Goal: Task Accomplishment & Management: Complete application form

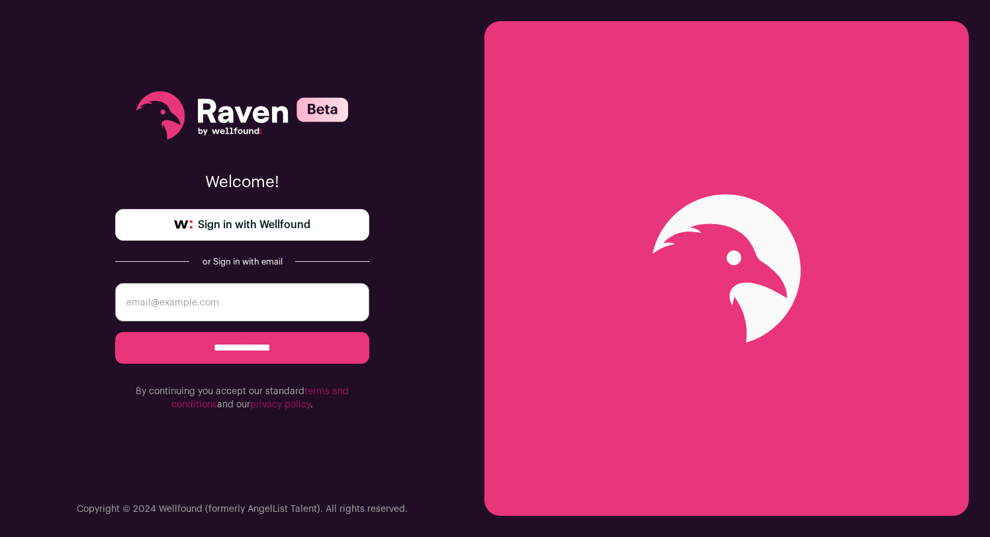
click at [300, 219] on span "Sign in with Wellfound" at bounding box center [254, 225] width 112 height 16
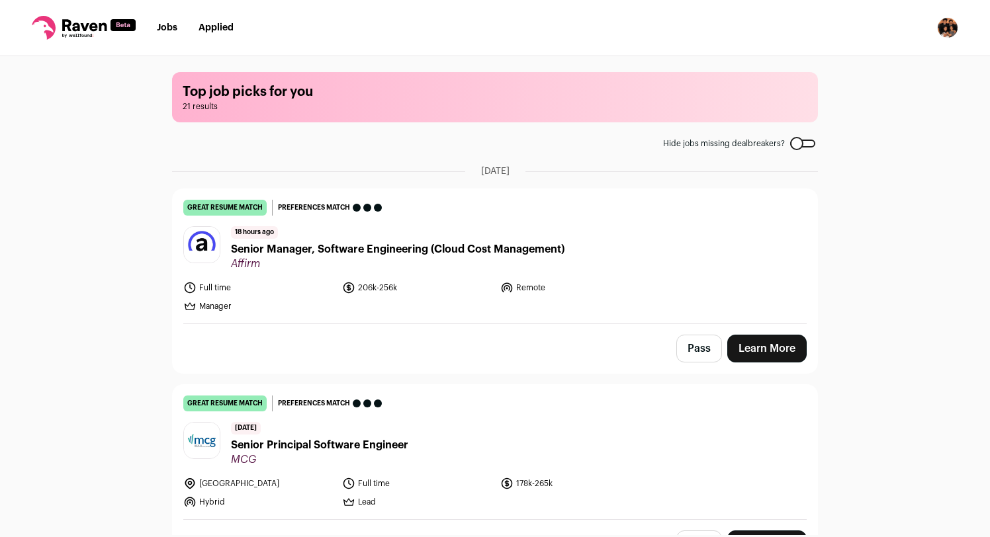
click at [370, 447] on span "Senior Principal Software Engineer" at bounding box center [319, 445] width 177 height 16
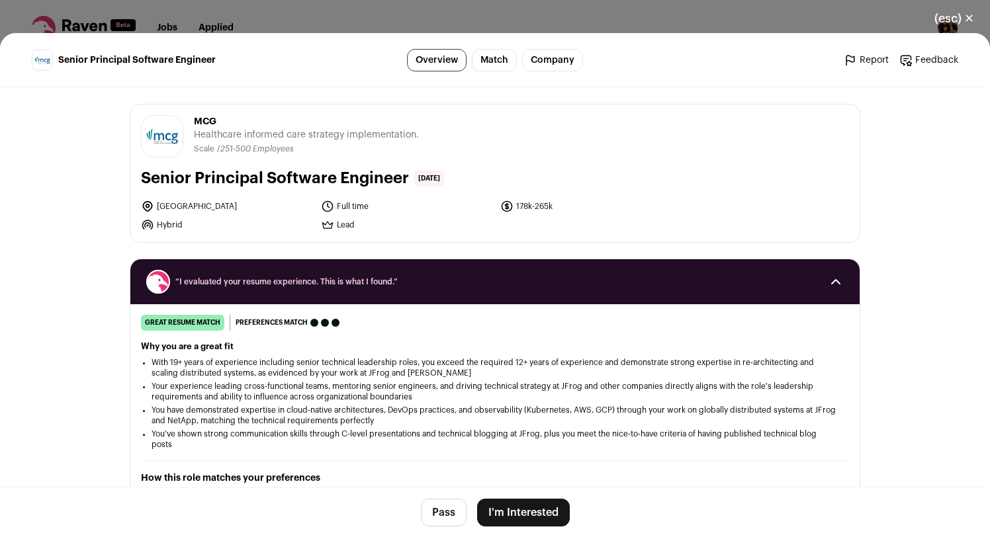
click at [645, 421] on li "You have demonstrated expertise in cloud-native architectures, DevOps practices…" at bounding box center [494, 415] width 687 height 21
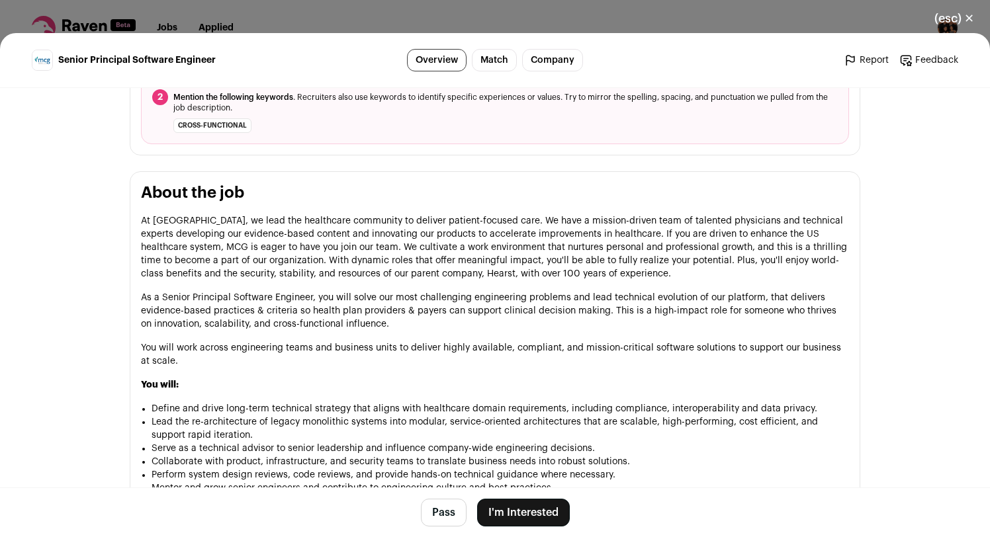
scroll to position [566, 0]
click at [645, 421] on li "Lead the re-architecture of legacy monolithic systems into modular, service-ori…" at bounding box center [499, 427] width 697 height 26
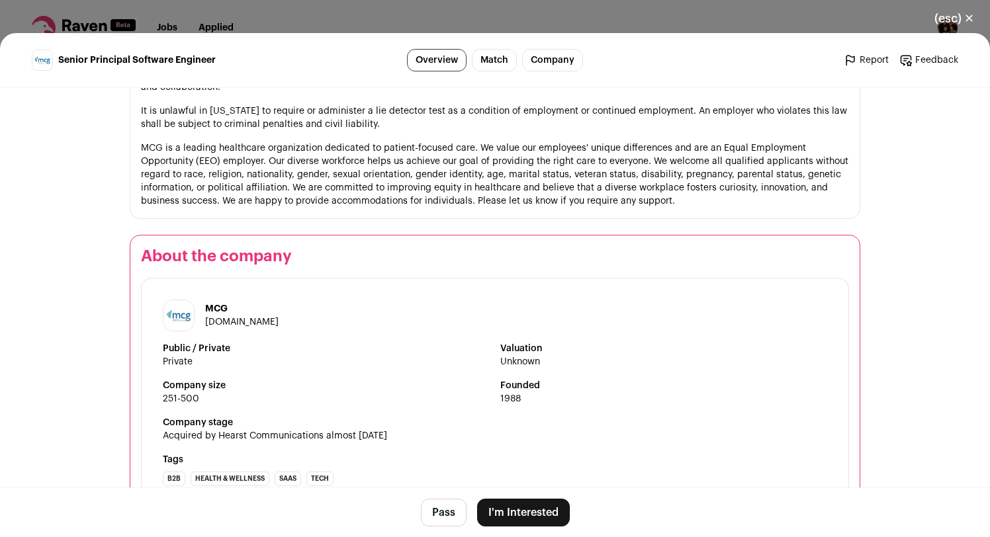
scroll to position [1803, 0]
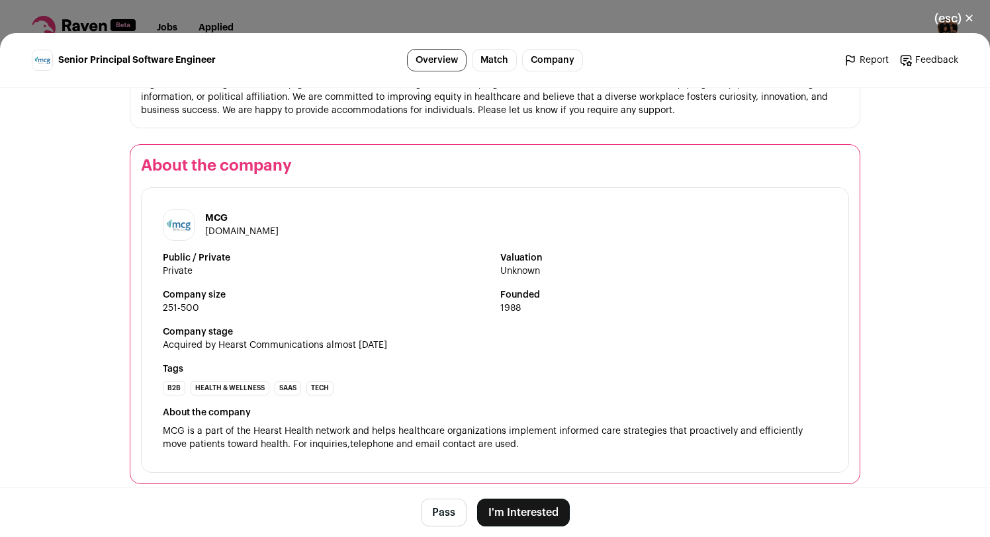
click at [543, 511] on button "I'm Interested" at bounding box center [523, 513] width 93 height 28
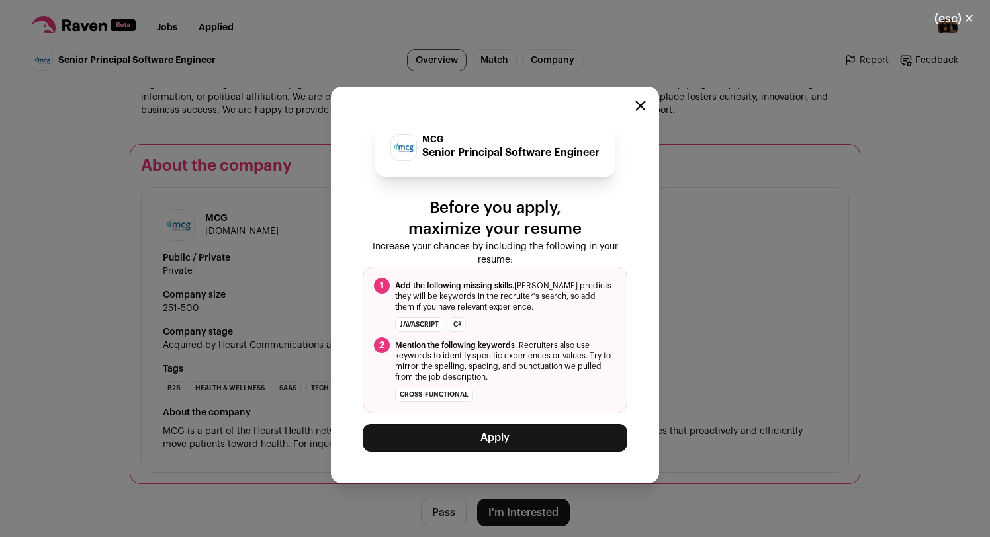
click at [566, 437] on button "Apply" at bounding box center [495, 438] width 265 height 28
